Goal: Transaction & Acquisition: Purchase product/service

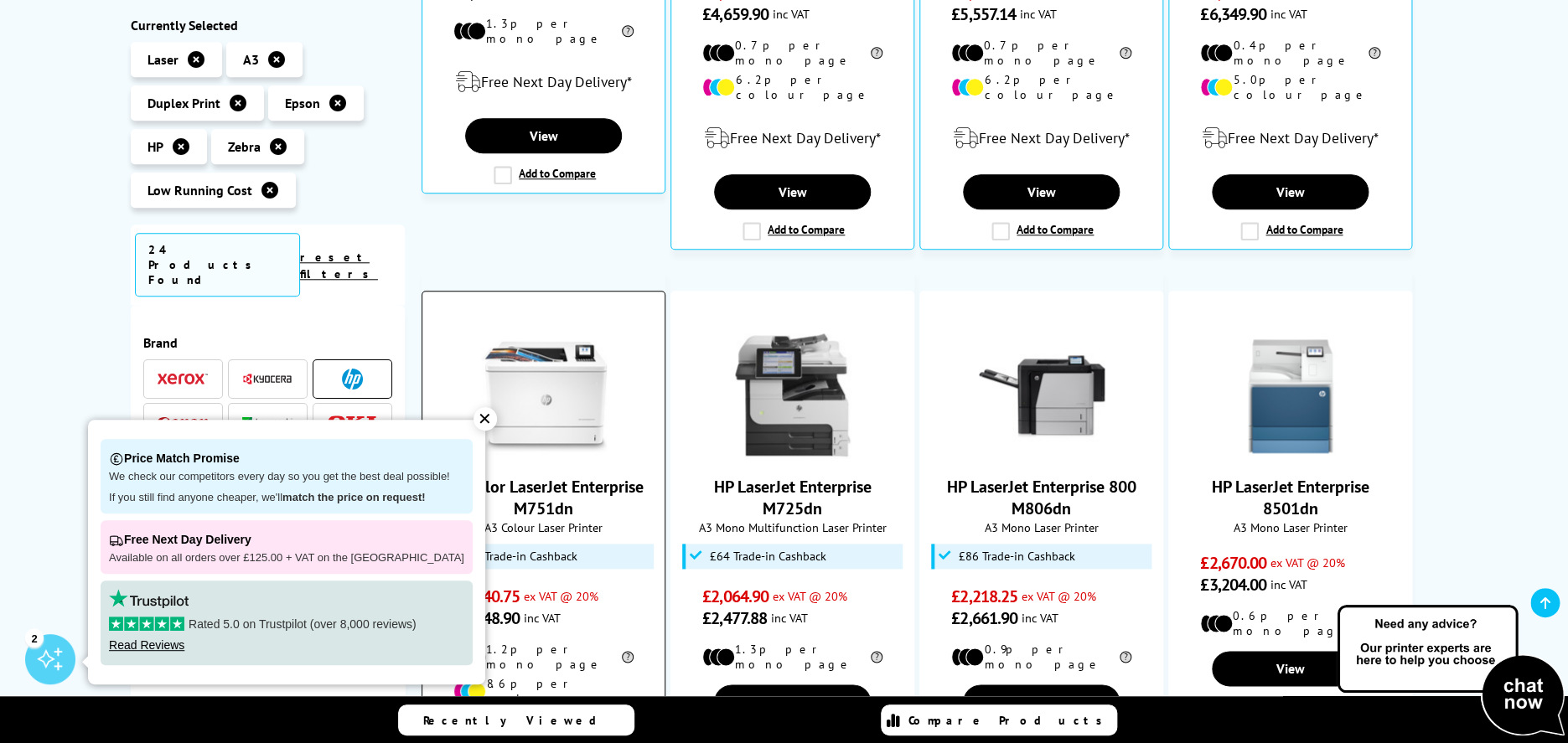
scroll to position [685, 0]
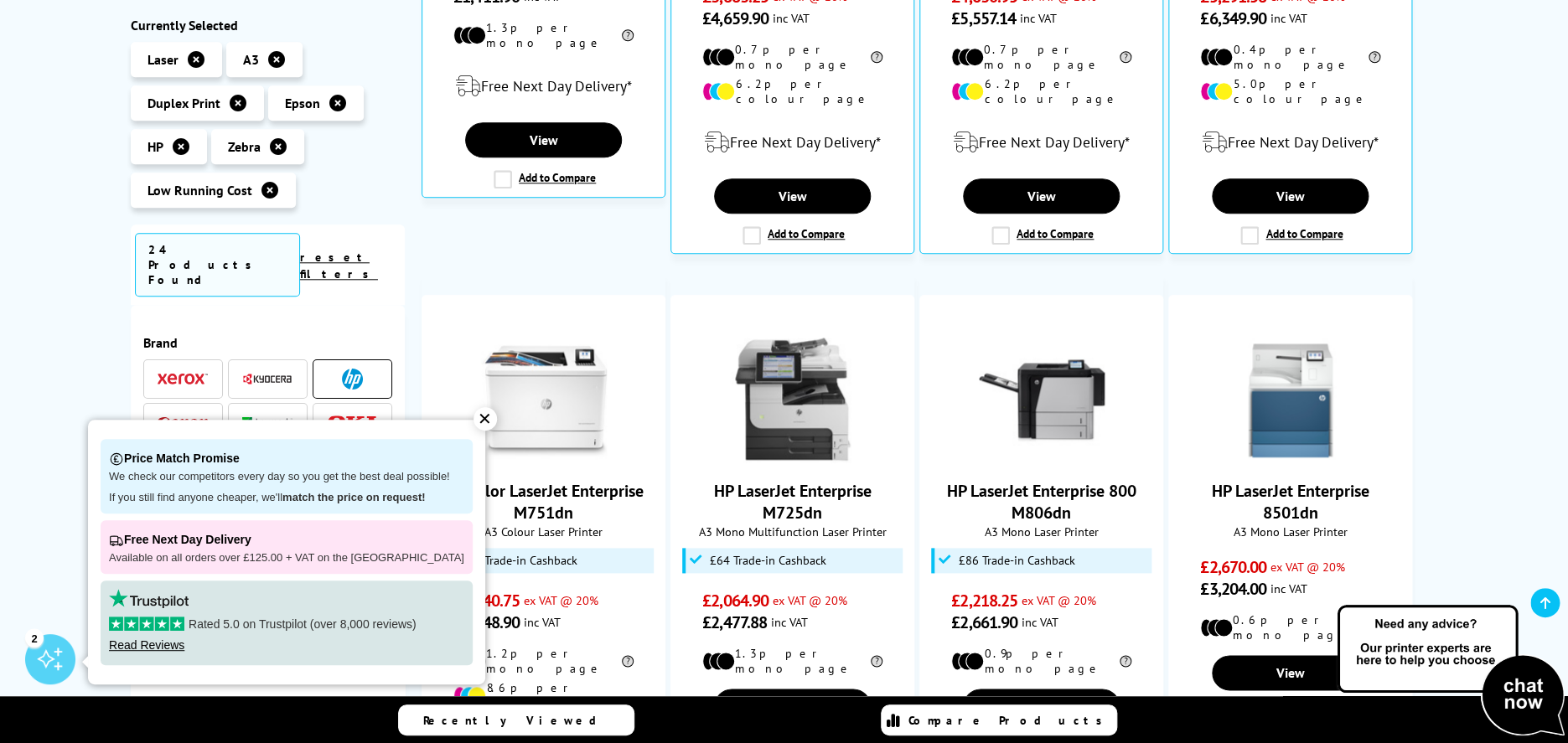
click at [473, 421] on div "✕" at bounding box center [485, 420] width 24 height 24
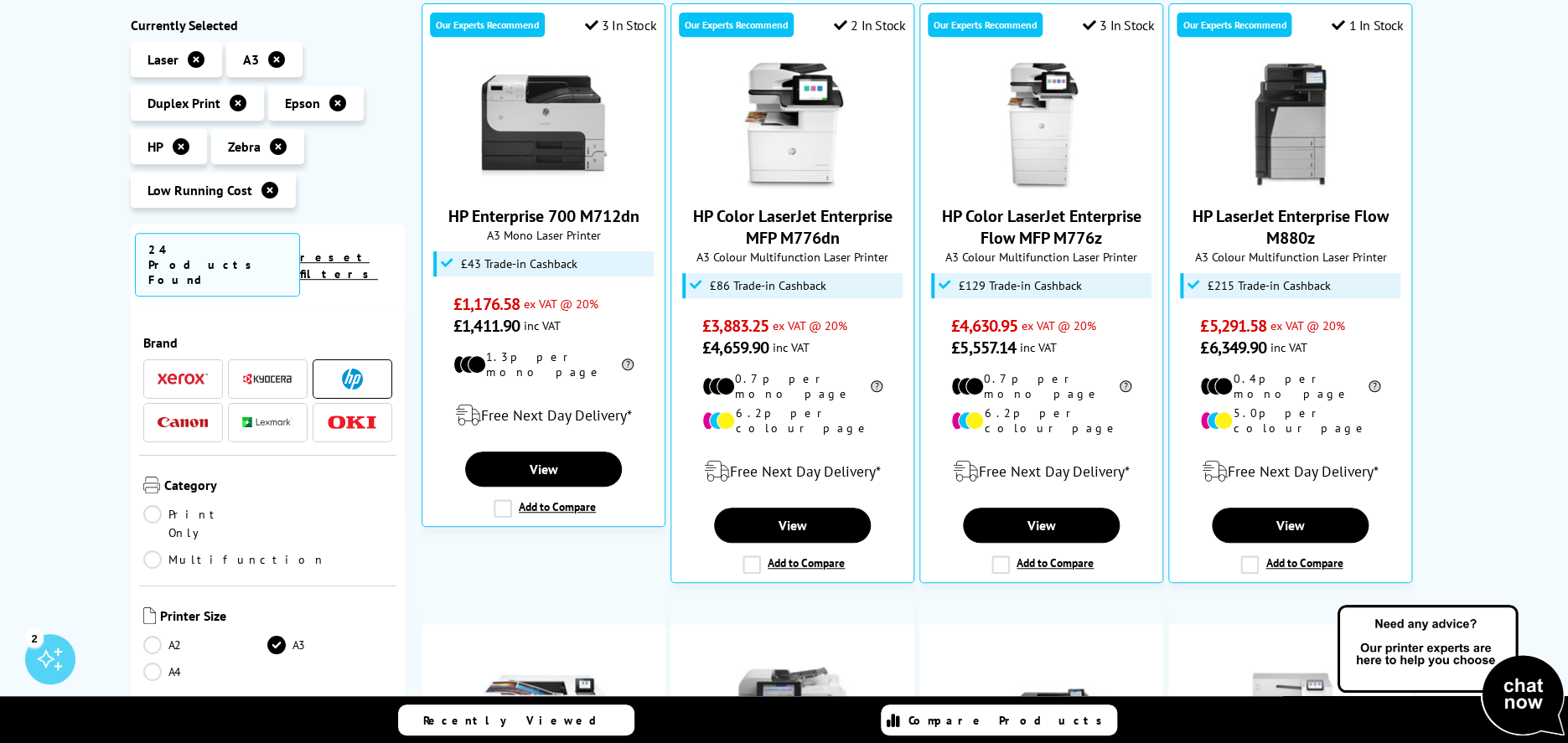
scroll to position [0, 0]
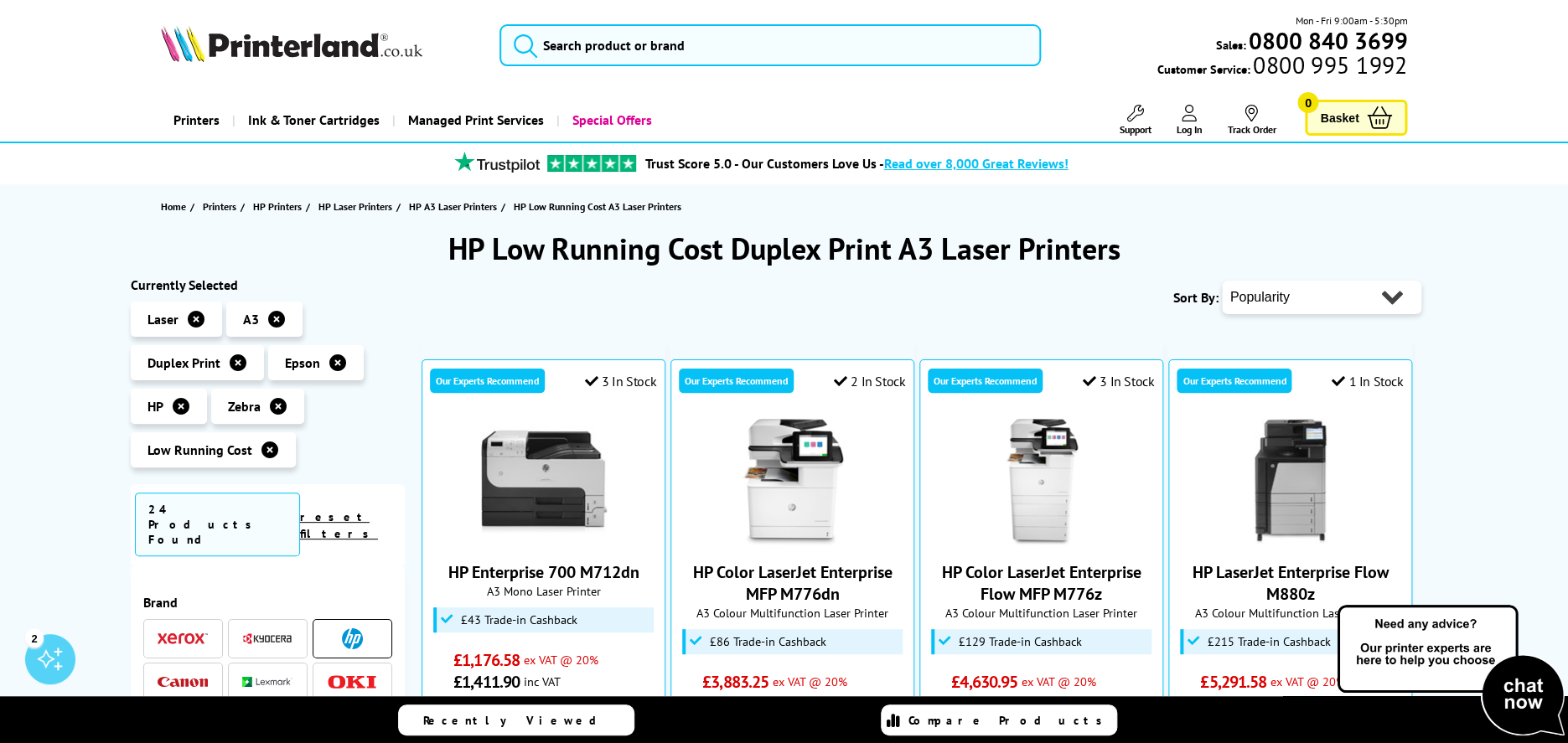
click at [268, 319] on icon at bounding box center [277, 319] width 17 height 17
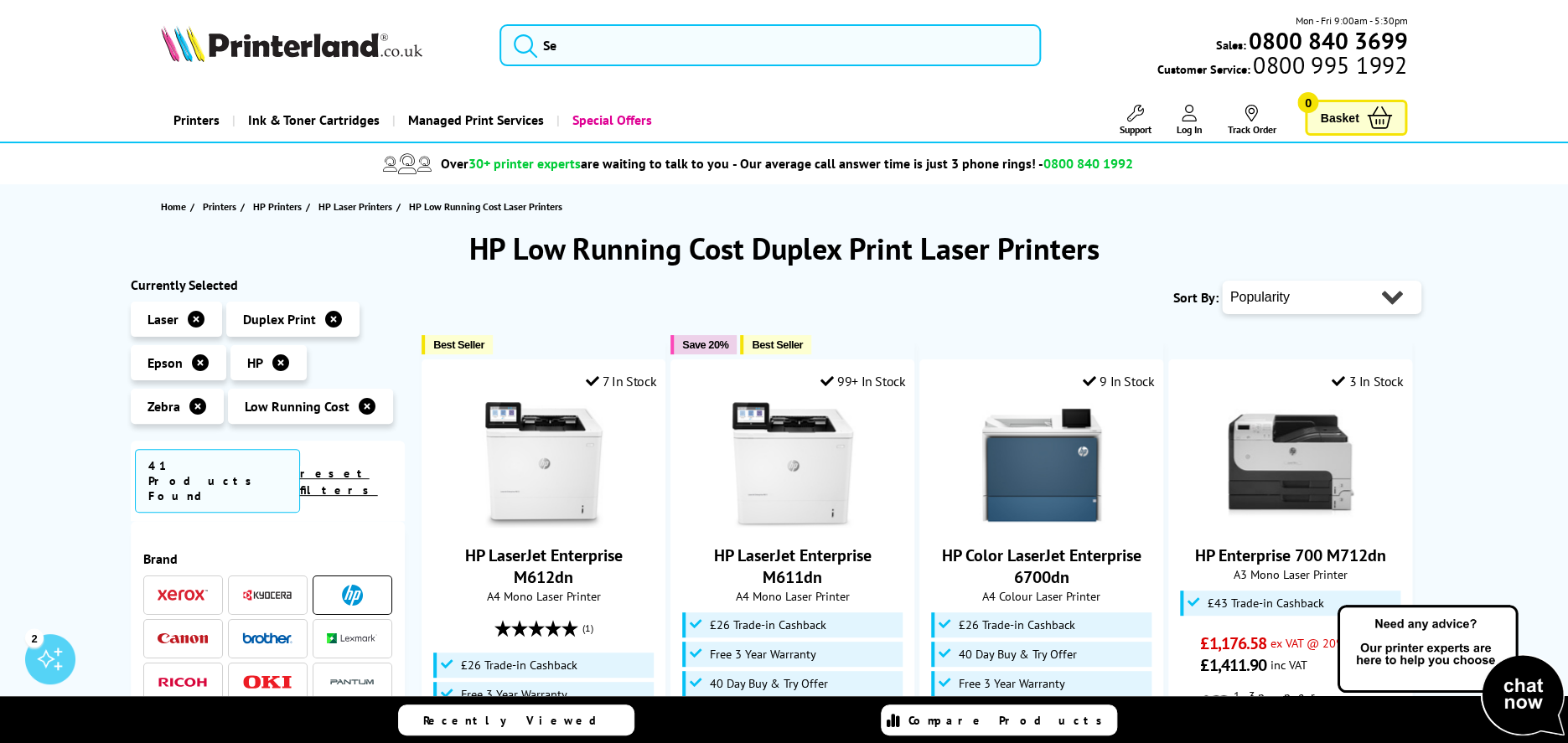
click at [195, 321] on icon at bounding box center [197, 319] width 17 height 17
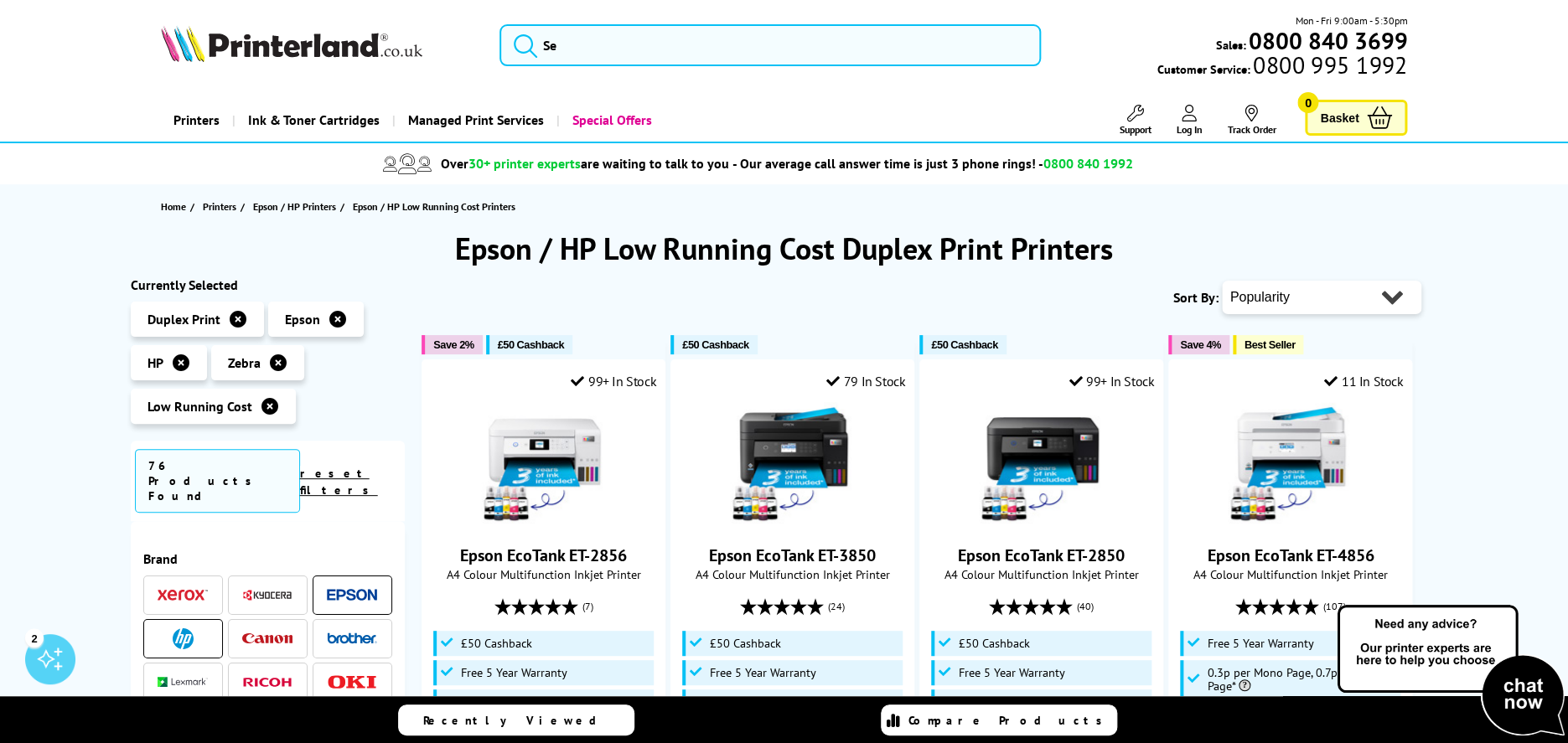
click at [229, 323] on link at bounding box center [238, 319] width 19 height 19
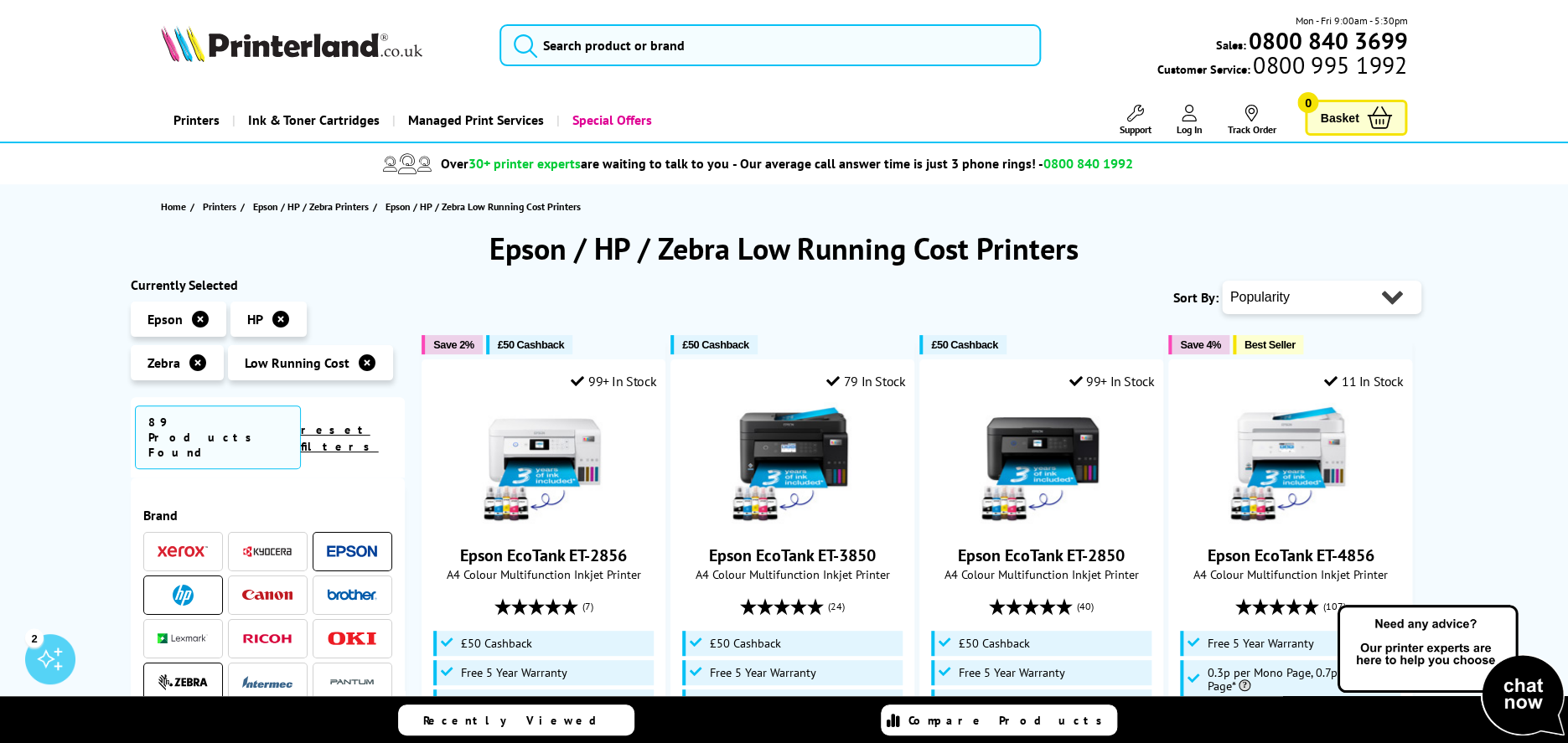
click at [199, 321] on icon at bounding box center [200, 319] width 17 height 17
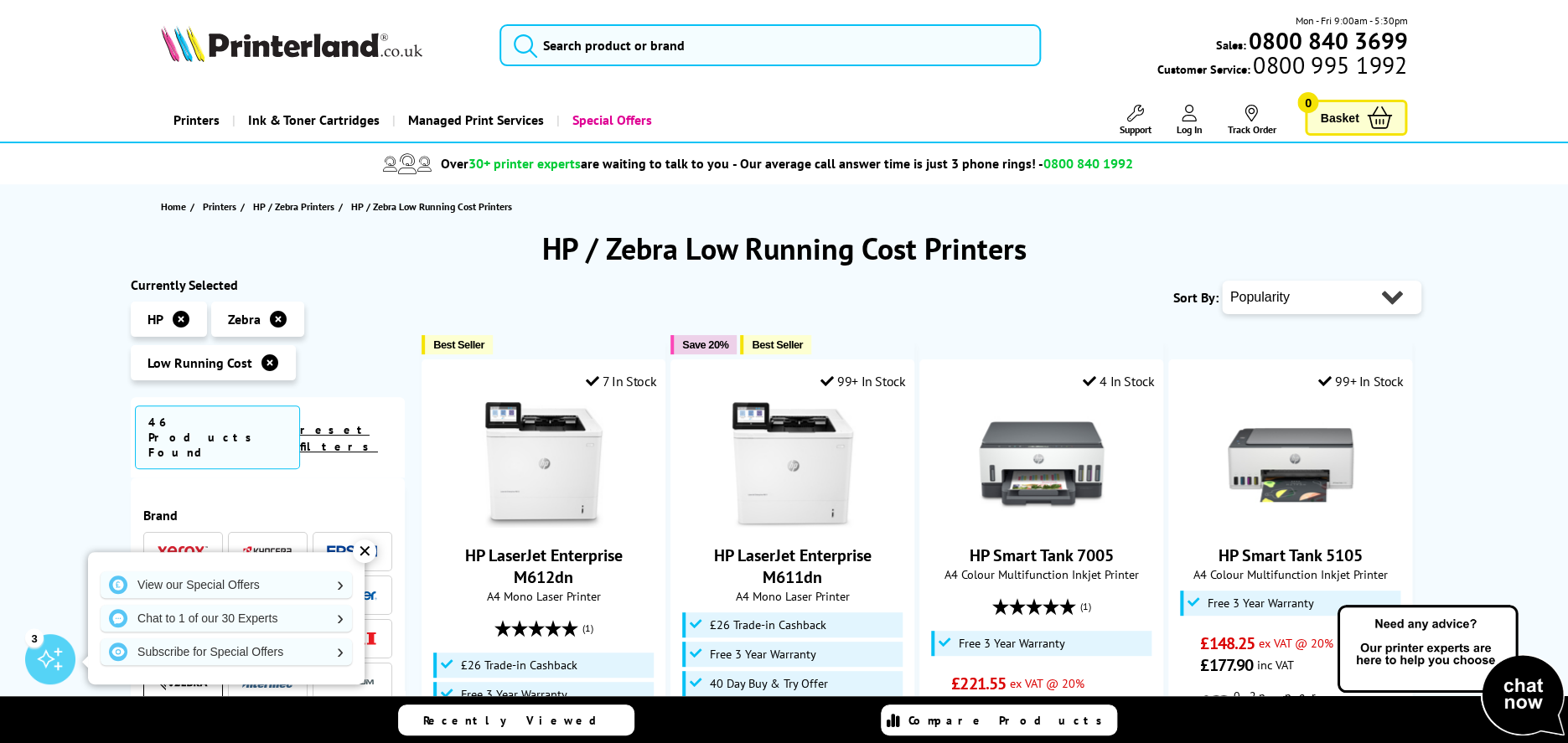
click at [186, 321] on icon at bounding box center [181, 319] width 17 height 17
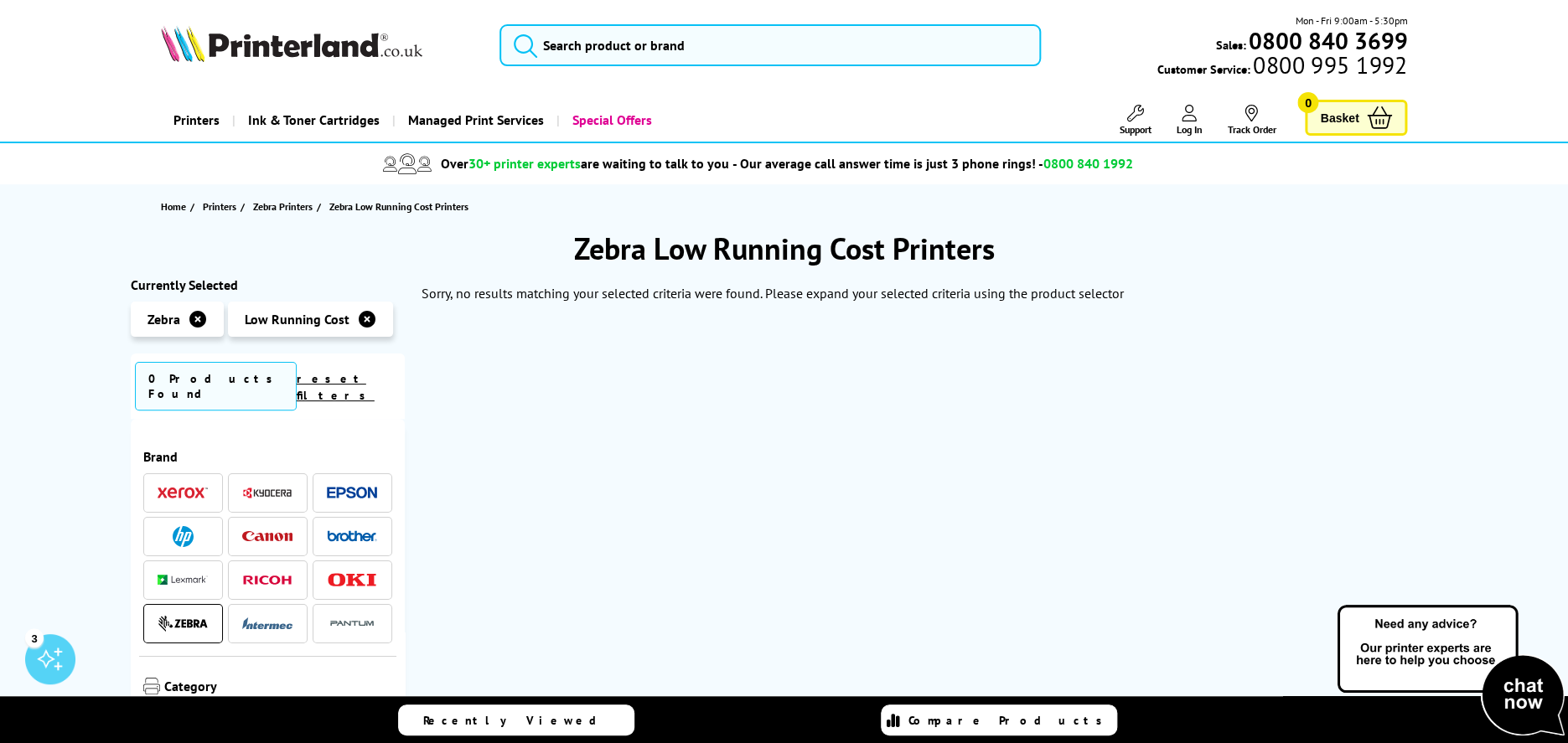
click at [363, 321] on icon at bounding box center [367, 319] width 17 height 17
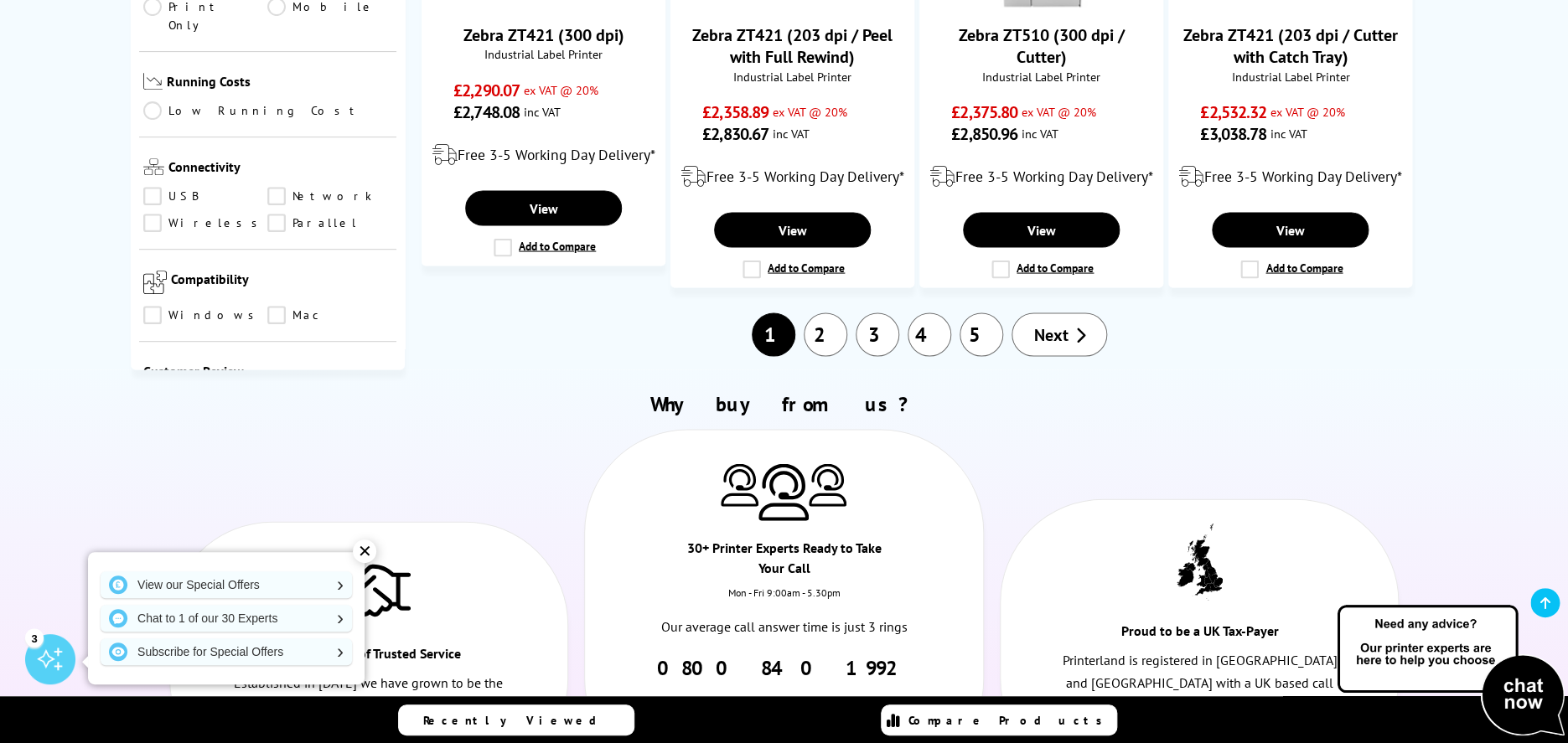
scroll to position [1340, 0]
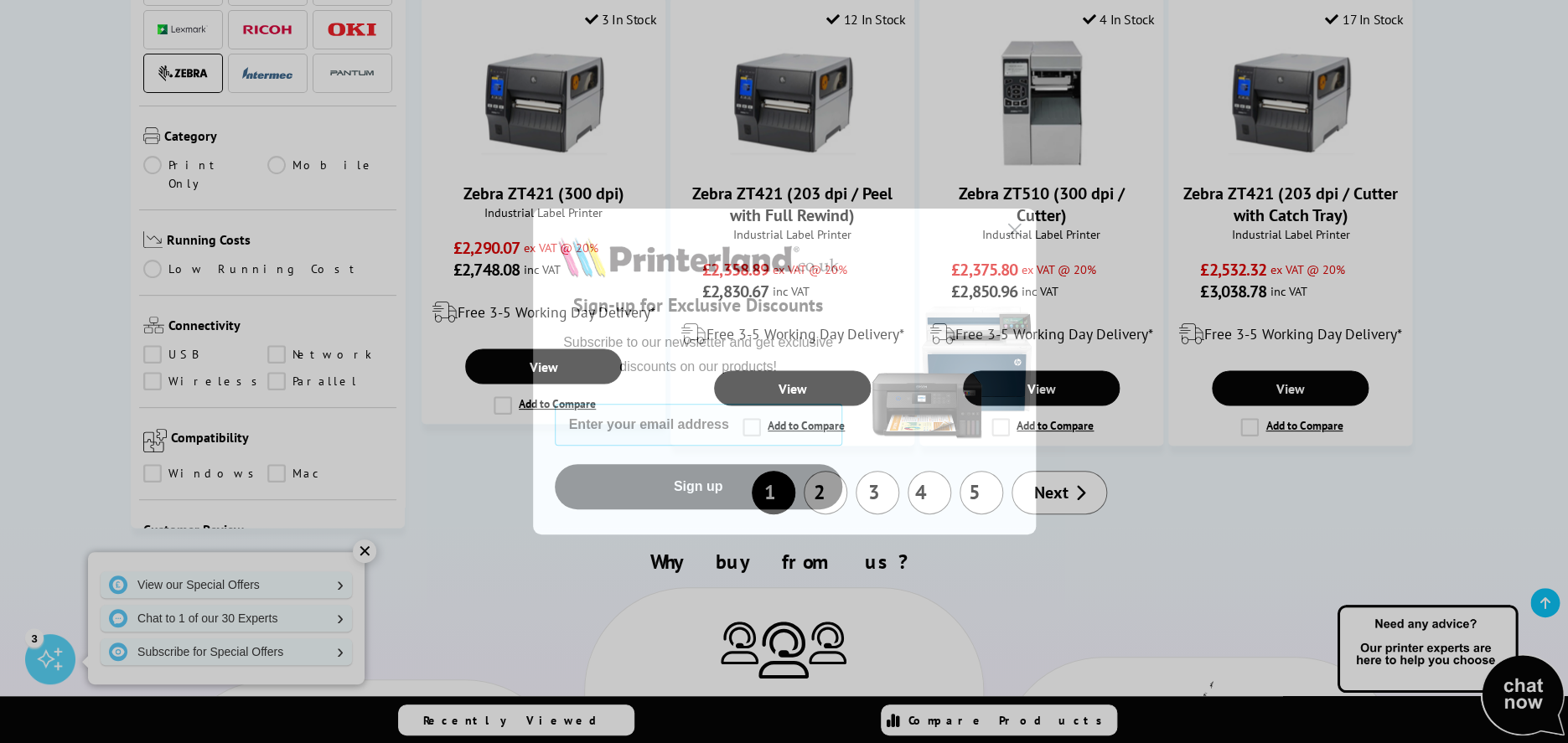
click at [1008, 228] on circle "Close dialog" at bounding box center [1014, 230] width 27 height 27
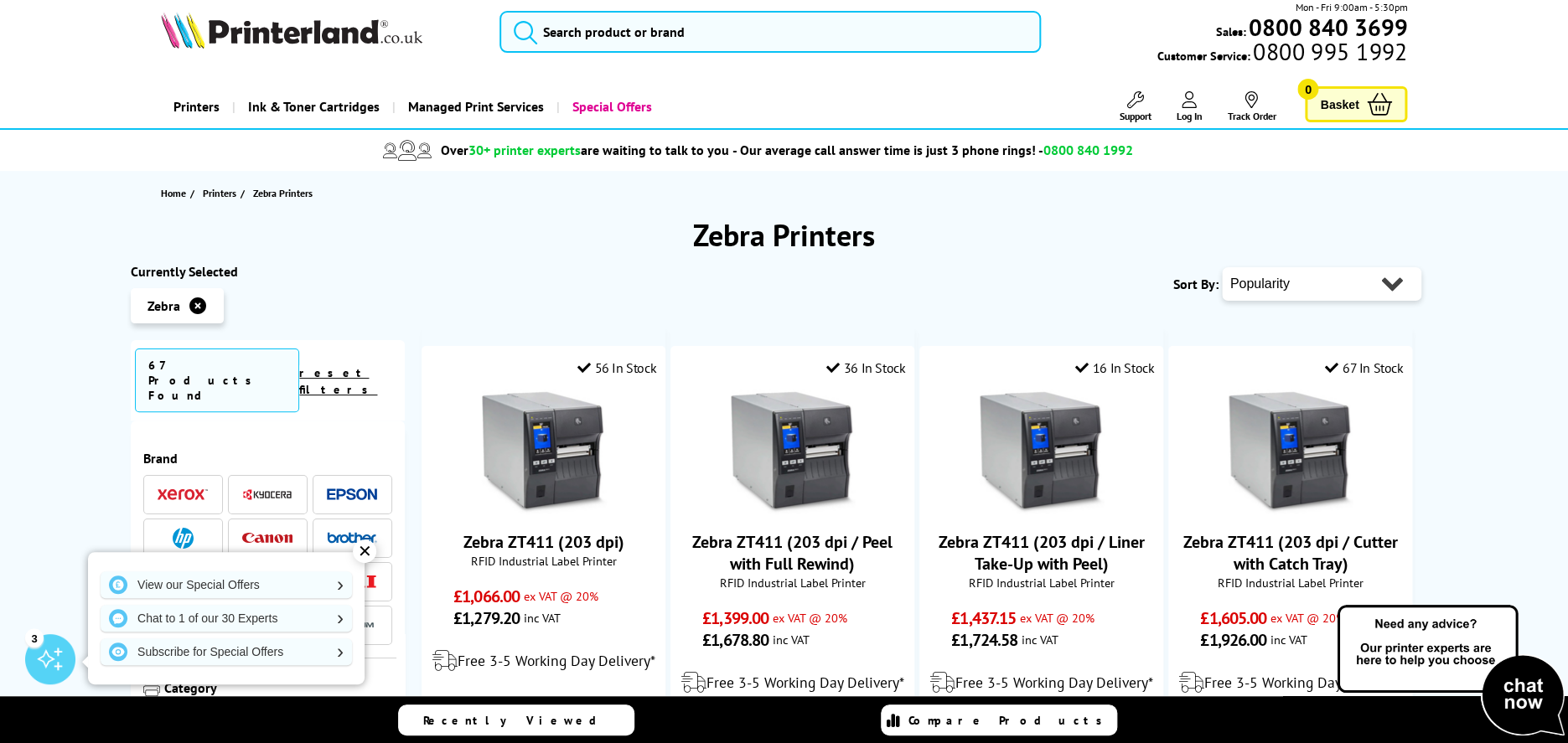
scroll to position [0, 0]
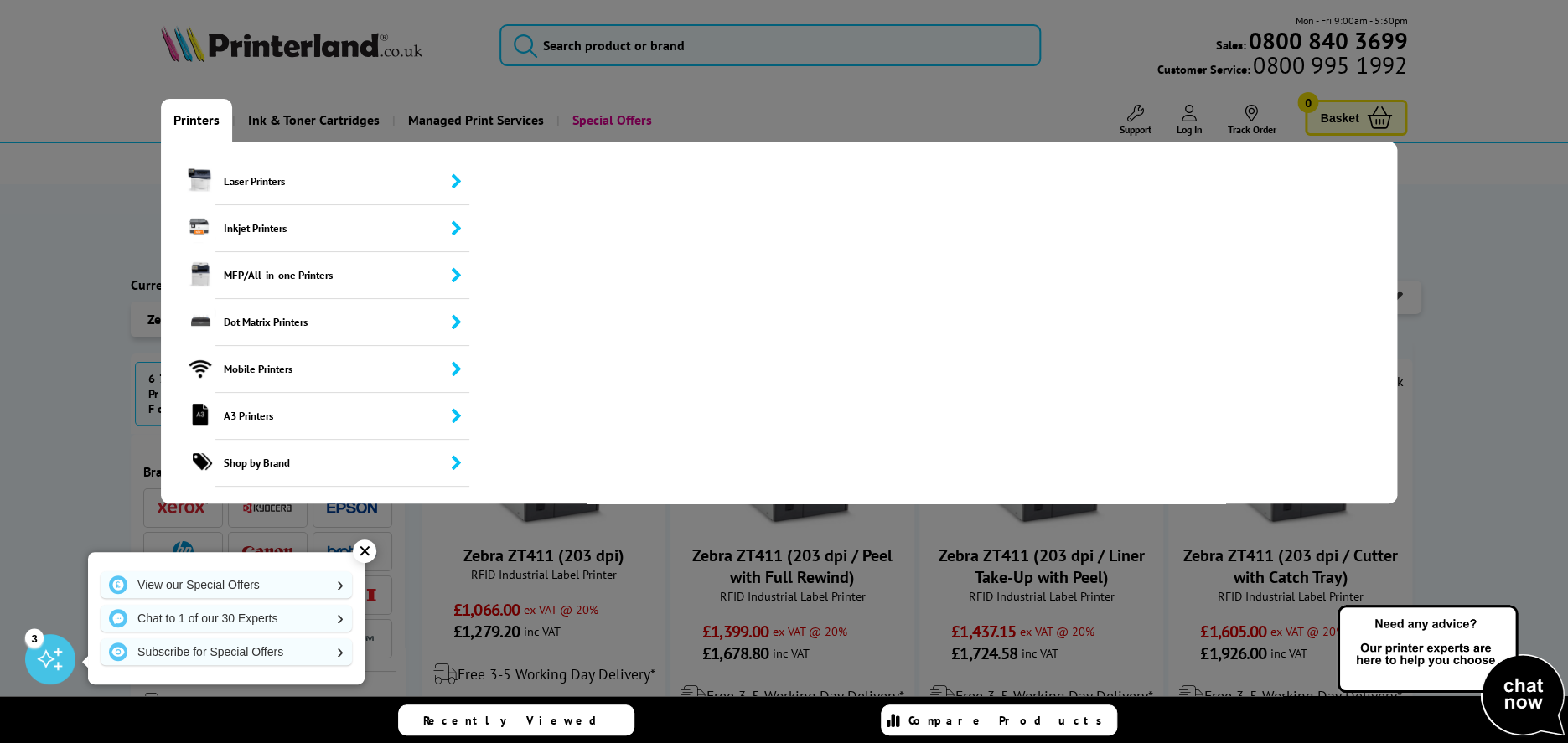
click at [193, 117] on link "Printers" at bounding box center [197, 120] width 72 height 43
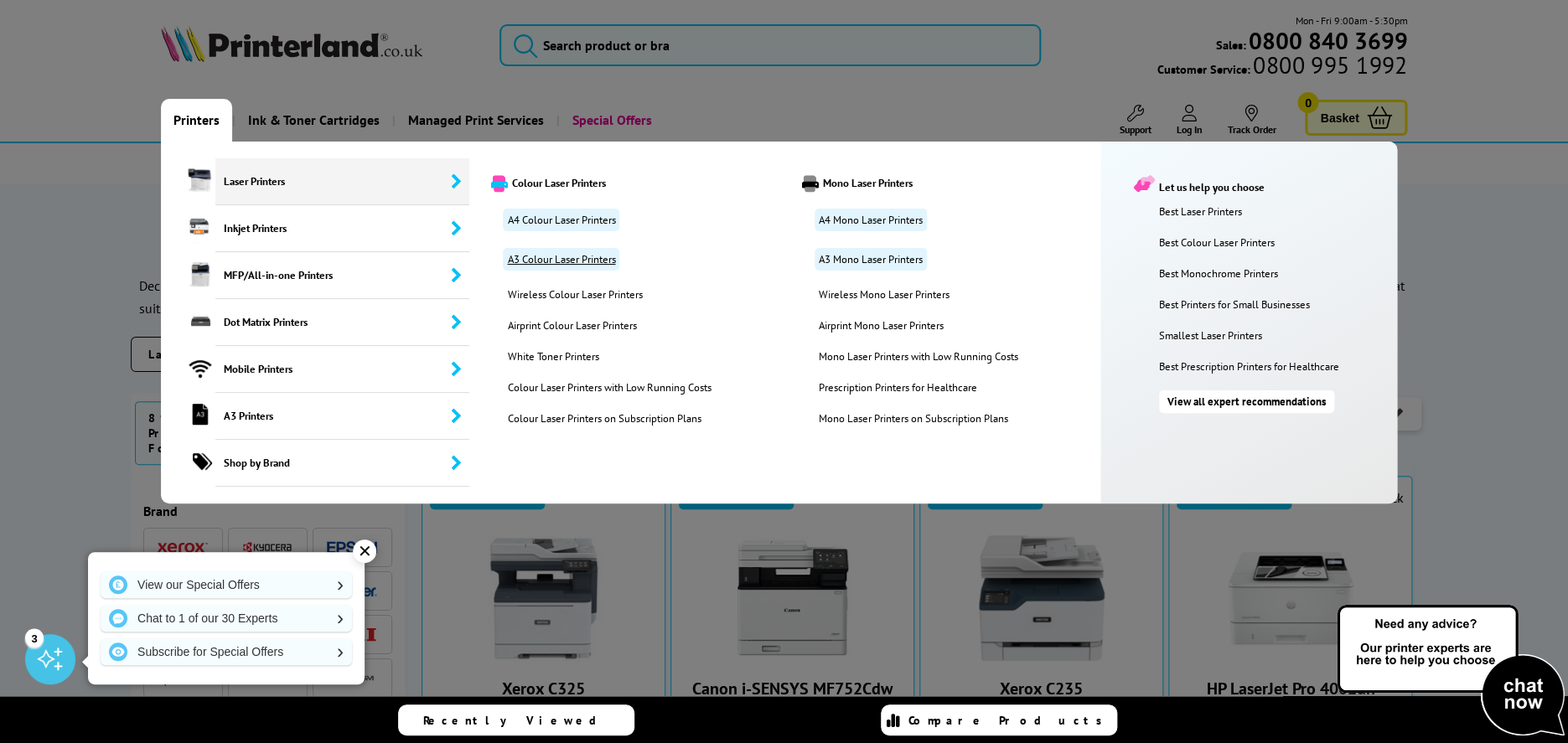
click at [544, 258] on link "A3 Colour Laser Printers" at bounding box center [561, 259] width 117 height 23
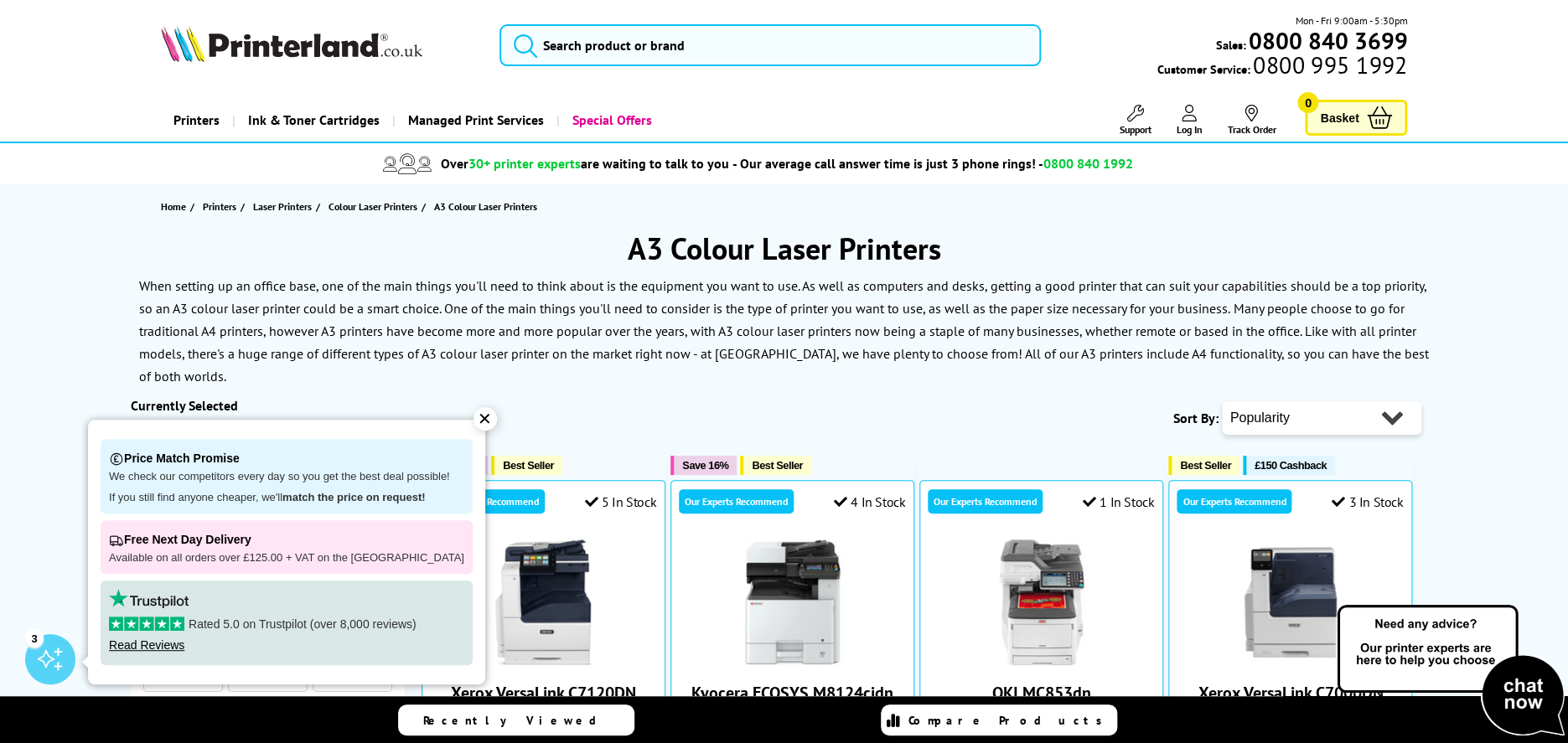
click at [473, 418] on div "✕" at bounding box center [485, 420] width 24 height 24
